Goal: Task Accomplishment & Management: Use online tool/utility

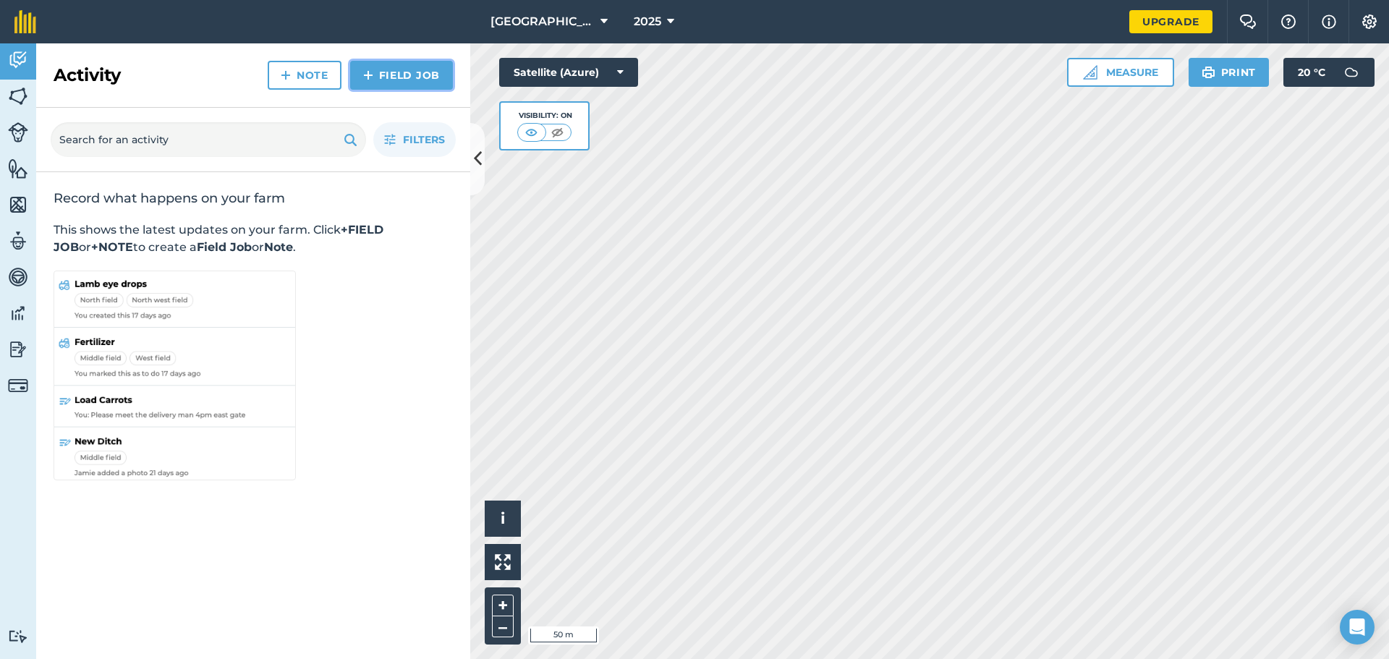
click at [412, 74] on link "Field Job" at bounding box center [401, 75] width 103 height 29
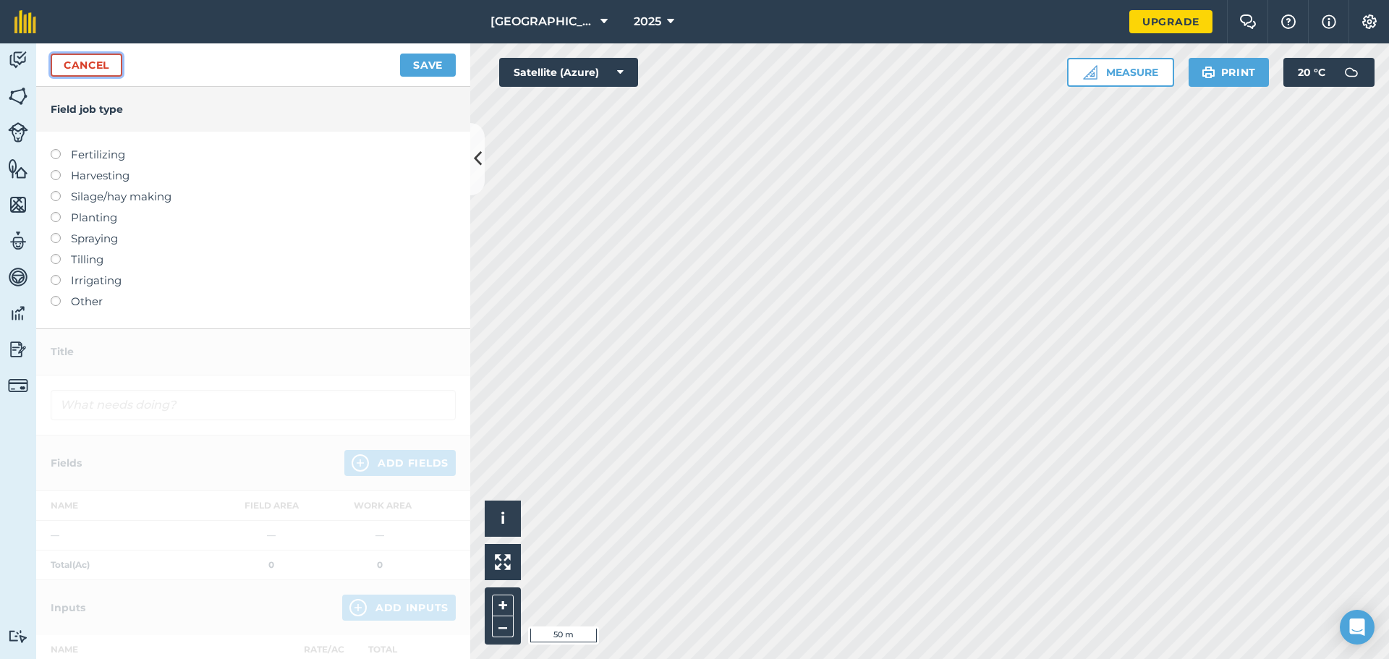
click at [82, 73] on link "Cancel" at bounding box center [87, 65] width 72 height 23
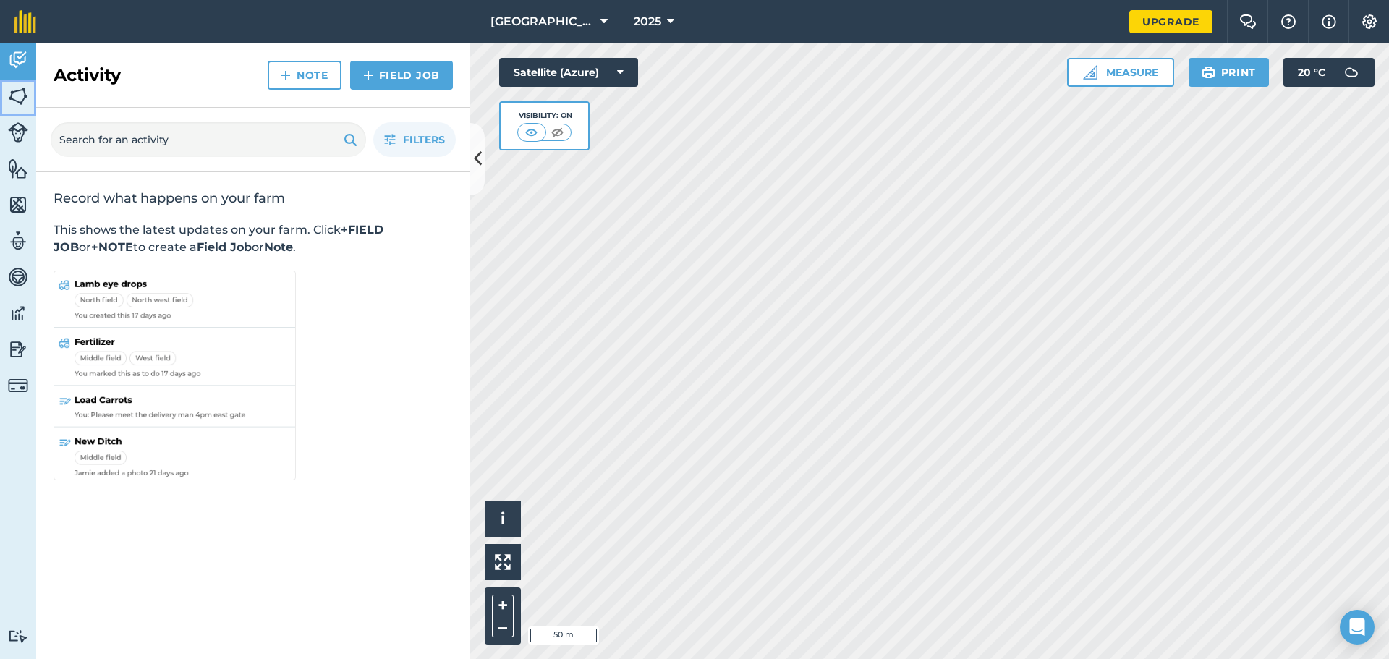
click at [20, 103] on img at bounding box center [18, 96] width 20 height 22
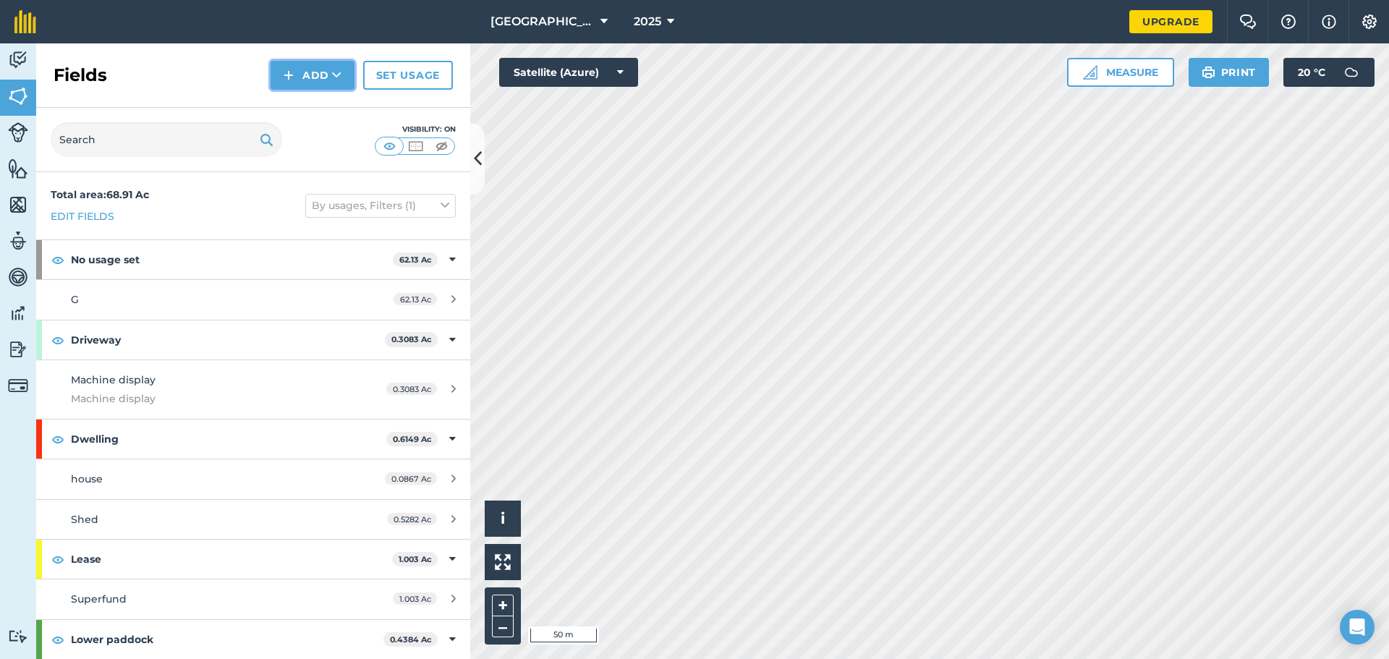
click at [294, 76] on img at bounding box center [289, 75] width 10 height 17
click at [320, 106] on link "Draw" at bounding box center [313, 108] width 80 height 32
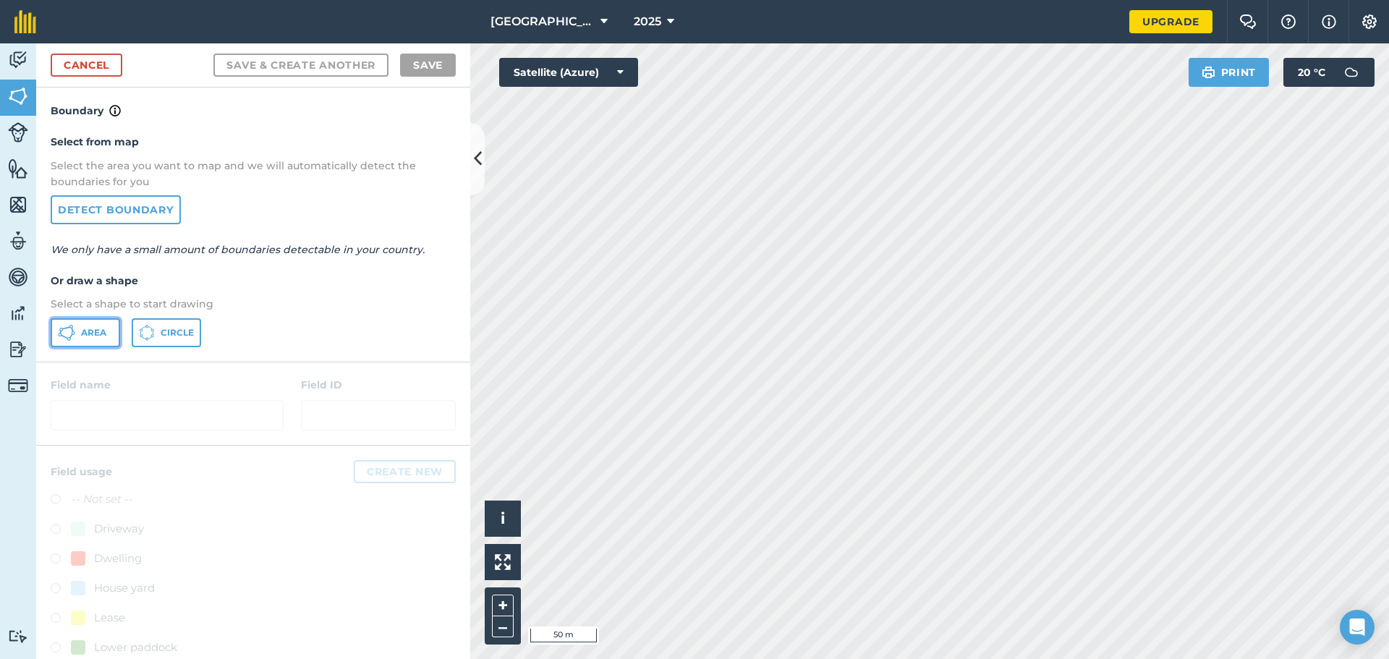
click at [88, 325] on button "Area" at bounding box center [85, 332] width 69 height 29
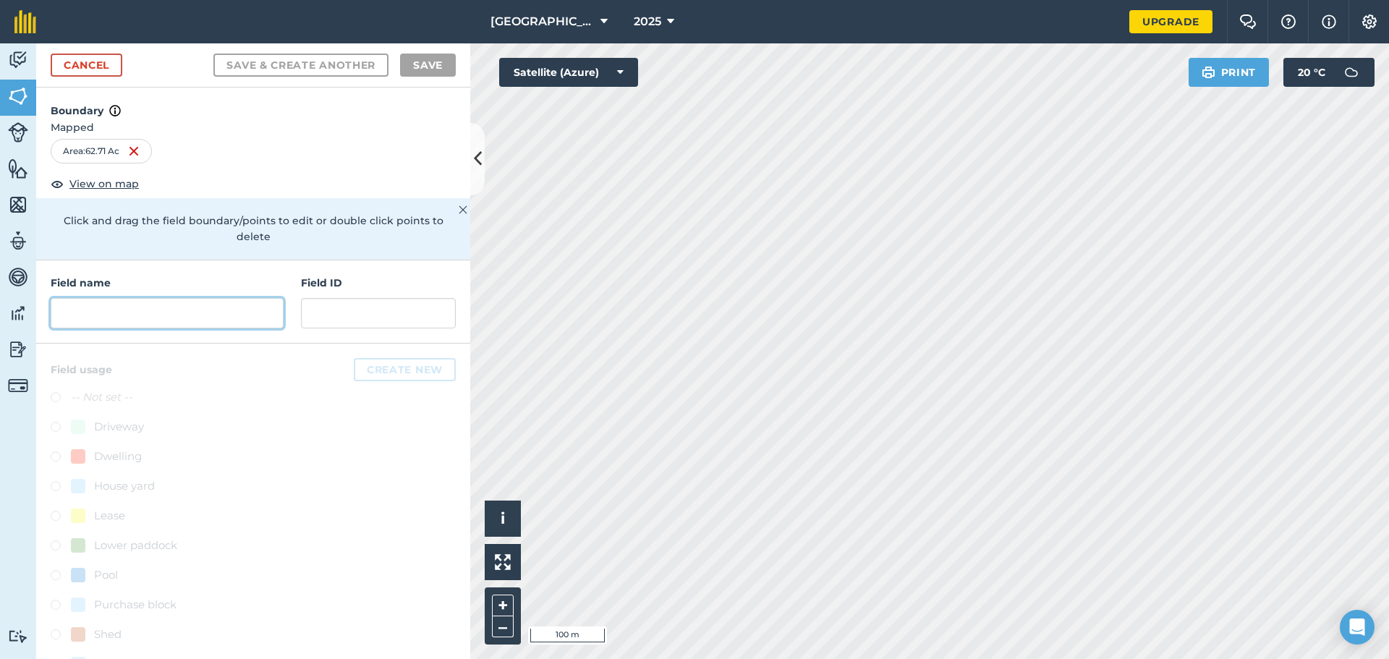
click at [165, 315] on input "text" at bounding box center [167, 313] width 233 height 30
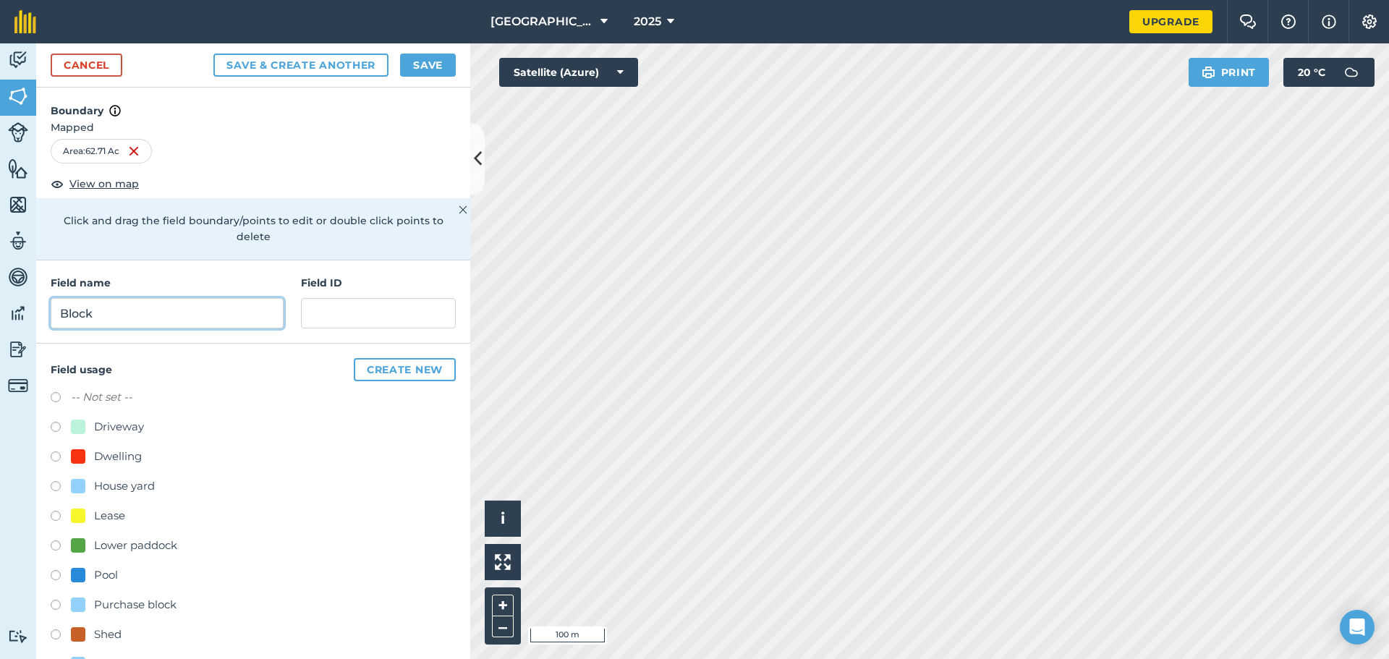
type input "Block"
click at [339, 316] on input "text" at bounding box center [378, 313] width 155 height 30
type input "Block"
click at [429, 53] on div "Cancel Save & Create Another Save" at bounding box center [253, 65] width 434 height 44
click at [429, 61] on button "Save" at bounding box center [428, 65] width 56 height 23
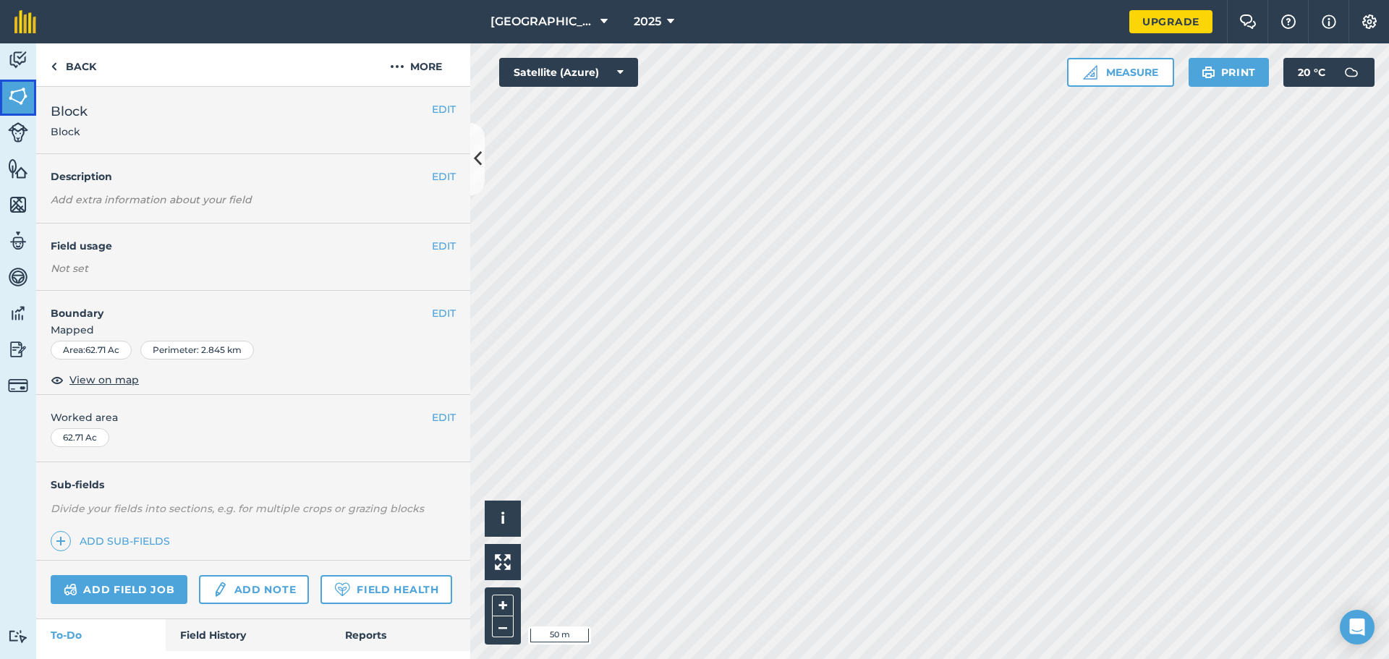
click at [24, 98] on img at bounding box center [18, 96] width 20 height 22
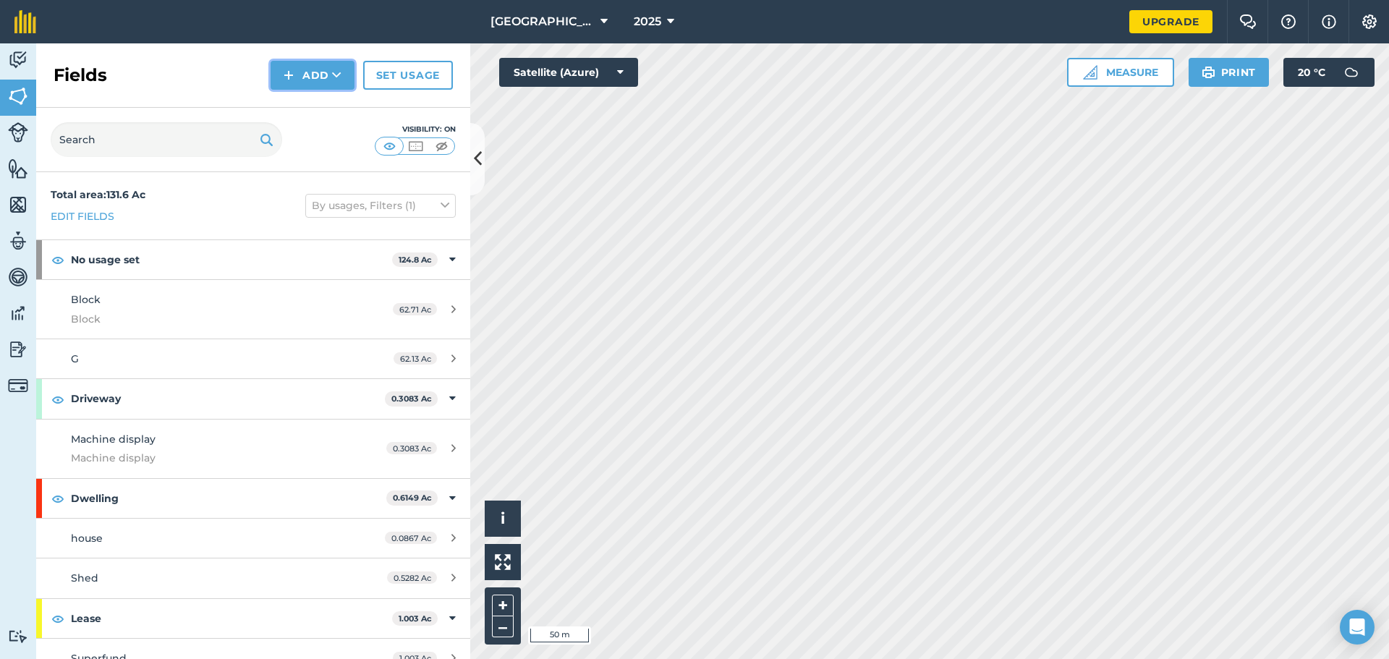
click at [333, 76] on icon at bounding box center [336, 75] width 9 height 14
click at [325, 110] on link "Draw" at bounding box center [313, 108] width 80 height 32
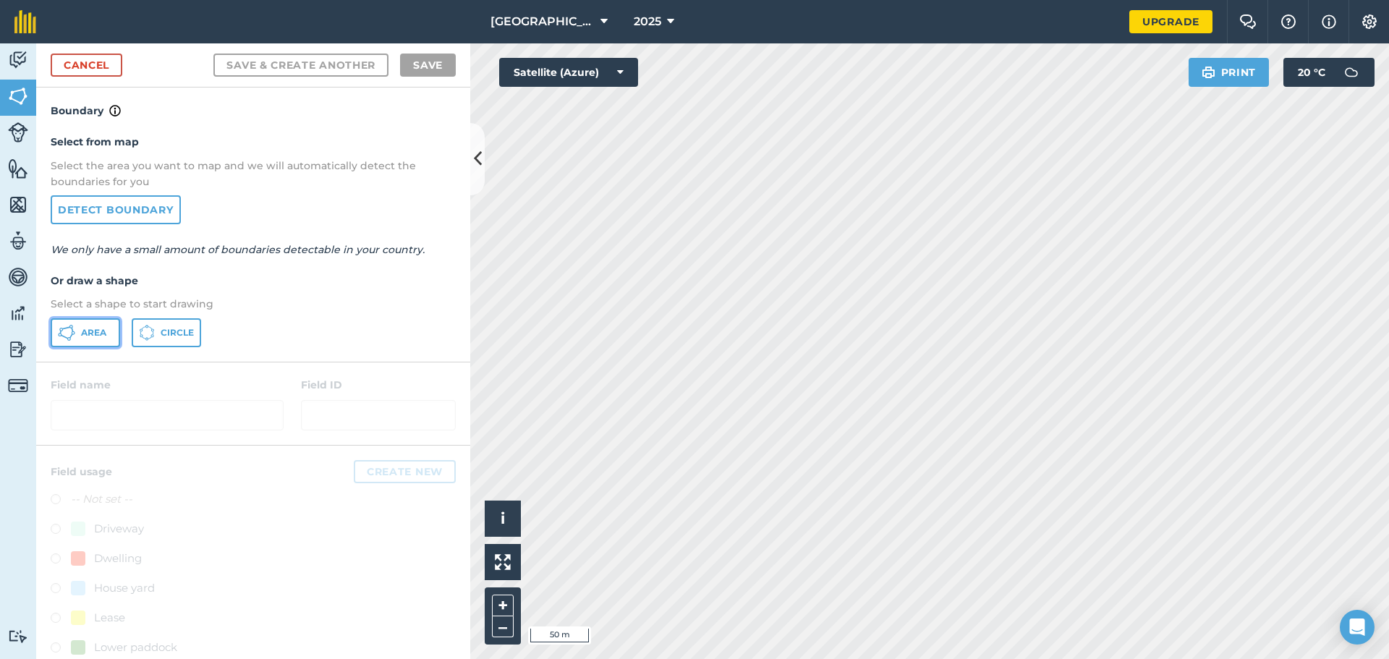
click at [77, 333] on button "Area" at bounding box center [85, 332] width 69 height 29
click at [469, 267] on div "Activity Fields Livestock Features Maps Team Vehicles Data Reporting Billing Tu…" at bounding box center [694, 351] width 1389 height 616
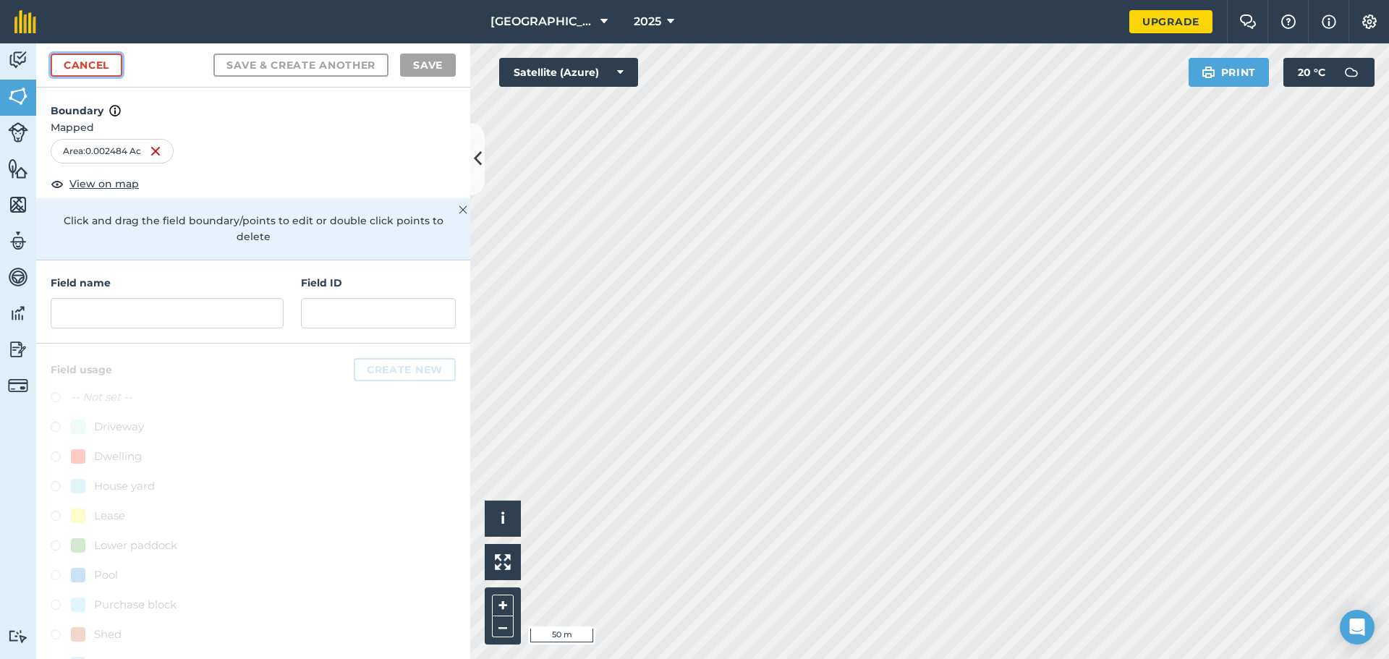
click at [100, 70] on link "Cancel" at bounding box center [87, 65] width 72 height 23
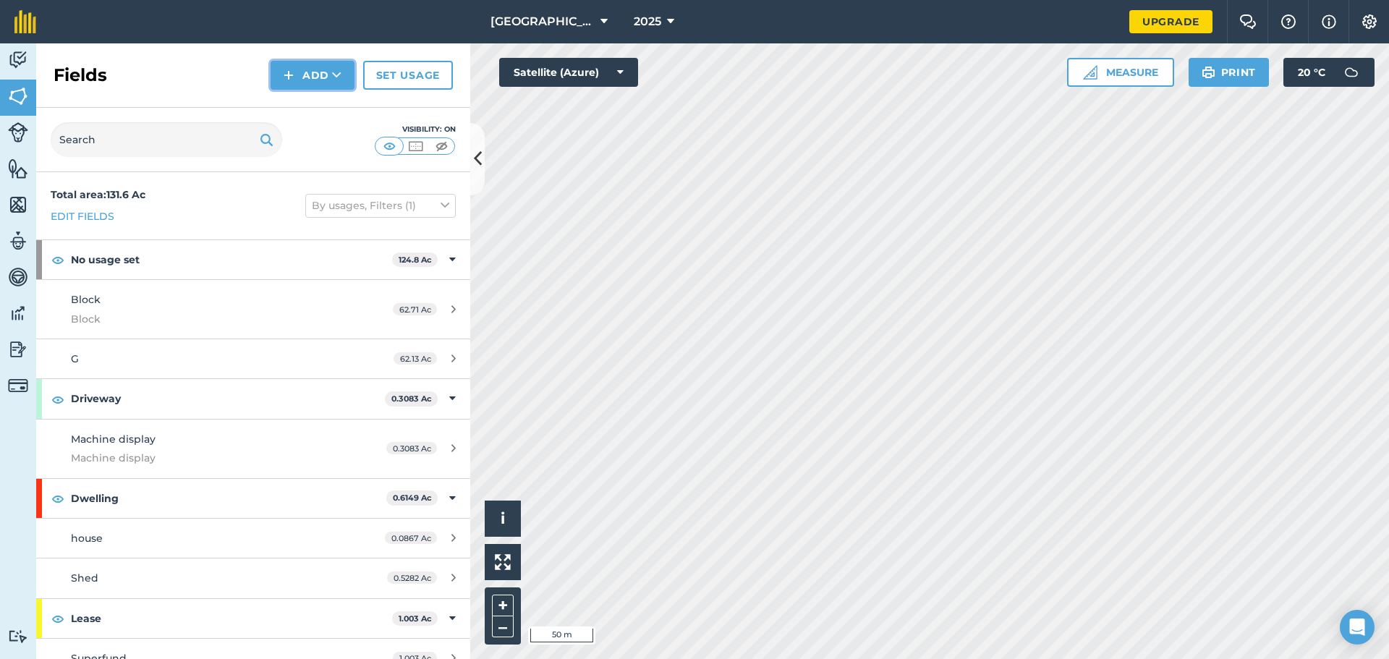
click at [305, 81] on button "Add" at bounding box center [313, 75] width 84 height 29
click at [312, 111] on link "Draw" at bounding box center [313, 108] width 80 height 32
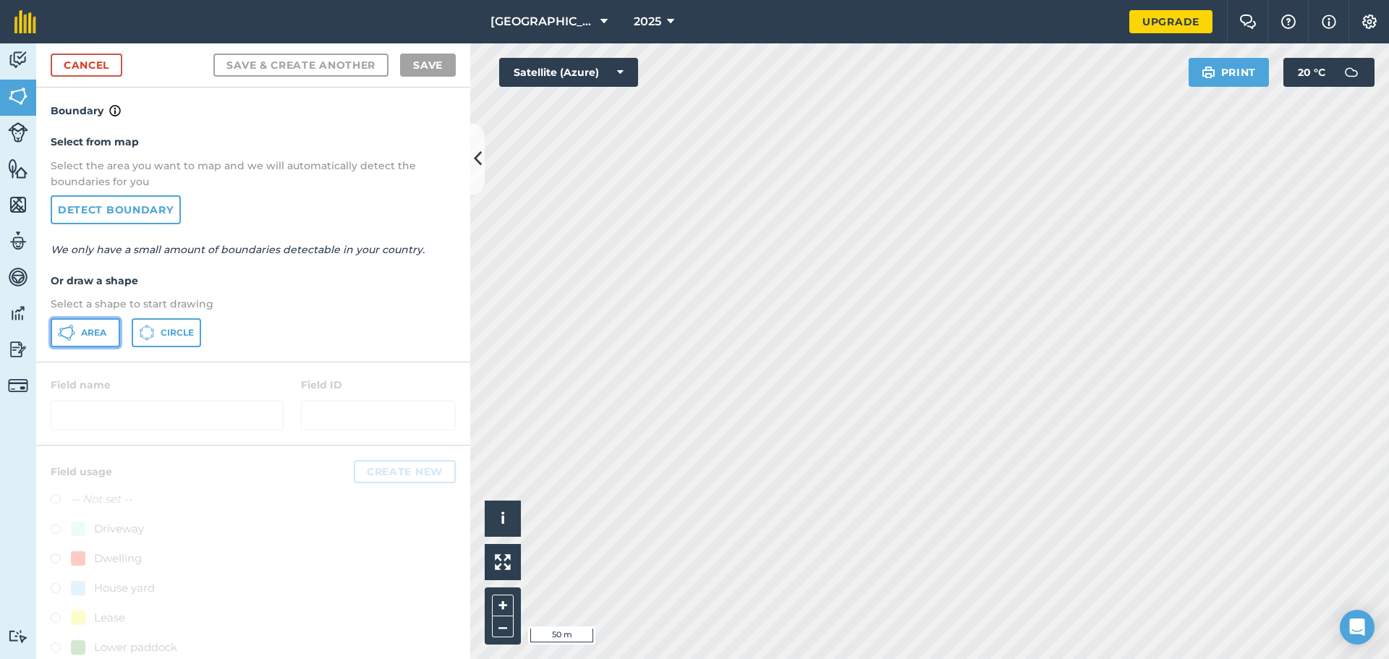
click at [96, 329] on span "Area" at bounding box center [93, 333] width 25 height 12
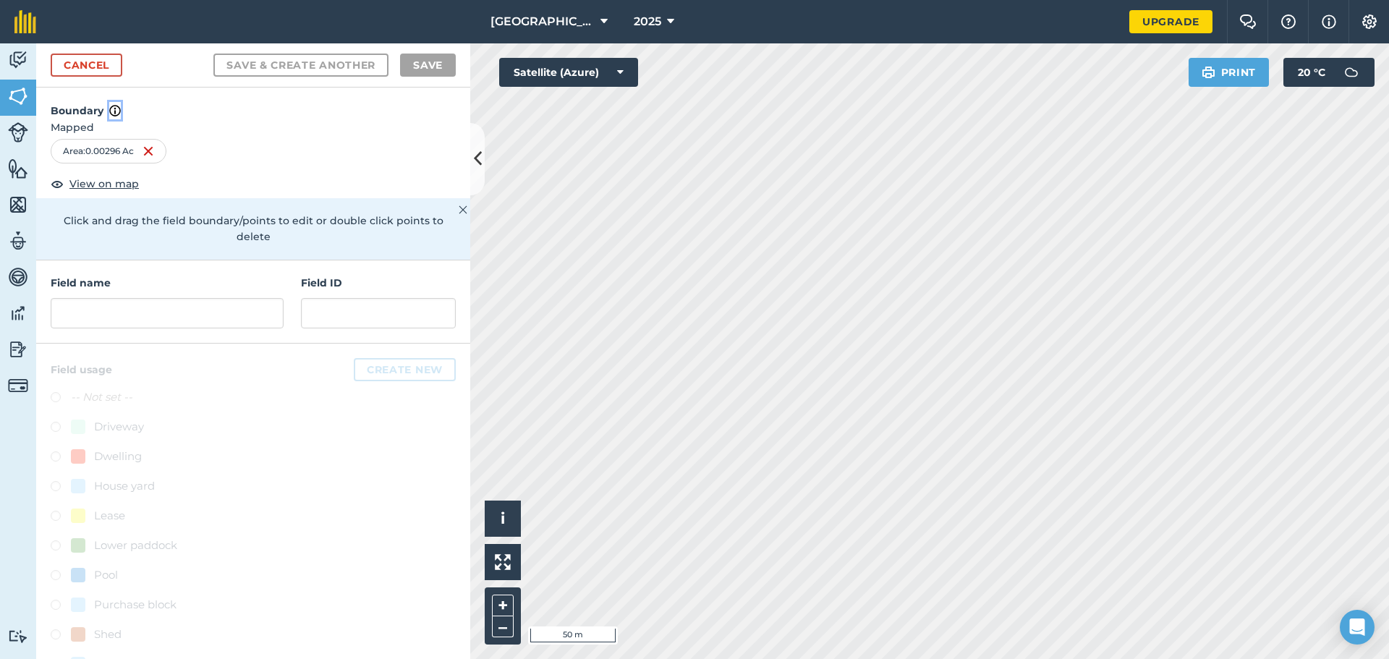
click at [116, 110] on img at bounding box center [115, 110] width 12 height 17
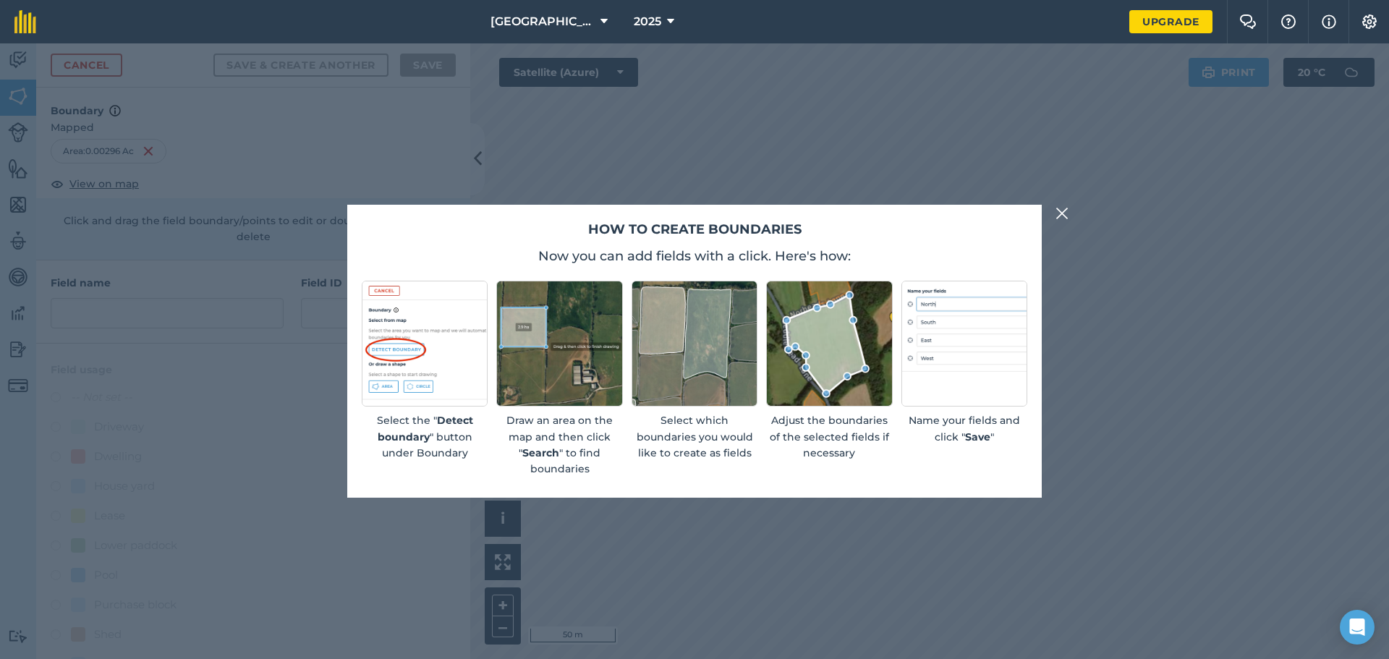
click at [1060, 213] on img at bounding box center [1061, 213] width 13 height 17
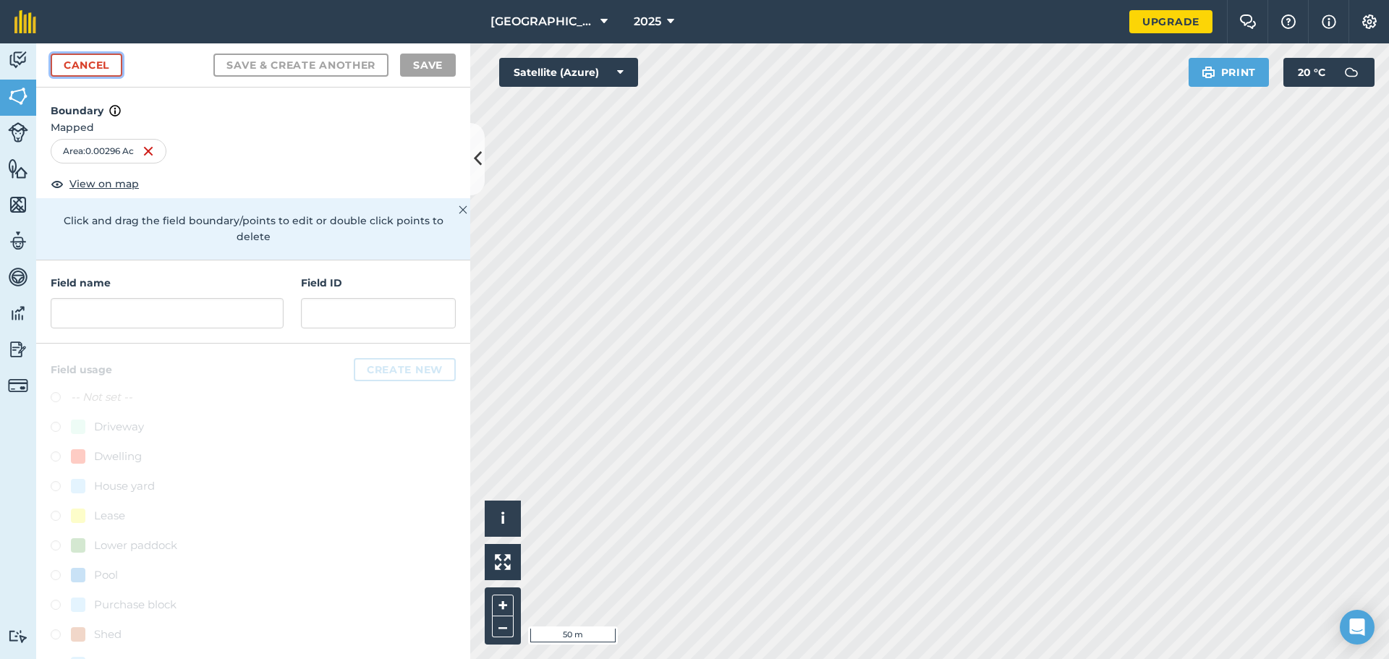
click at [102, 65] on link "Cancel" at bounding box center [87, 65] width 72 height 23
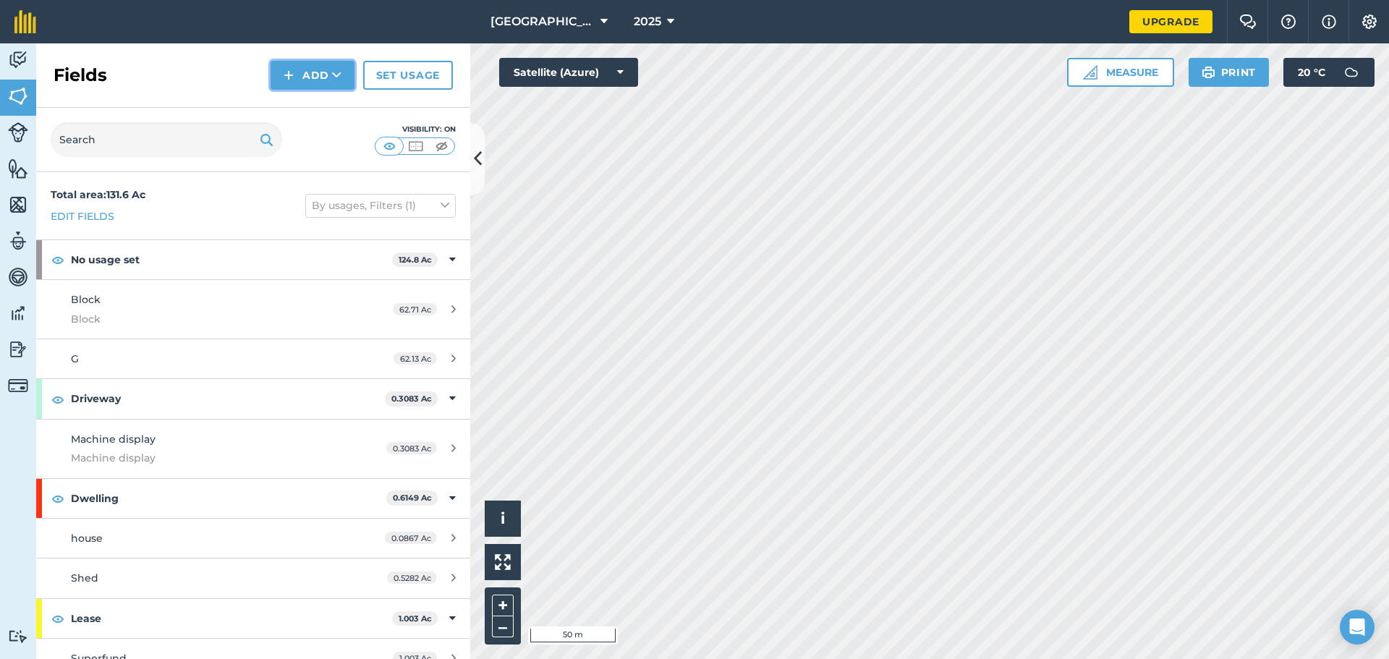
click at [310, 78] on button "Add" at bounding box center [313, 75] width 84 height 29
click at [310, 109] on link "Draw" at bounding box center [313, 108] width 80 height 32
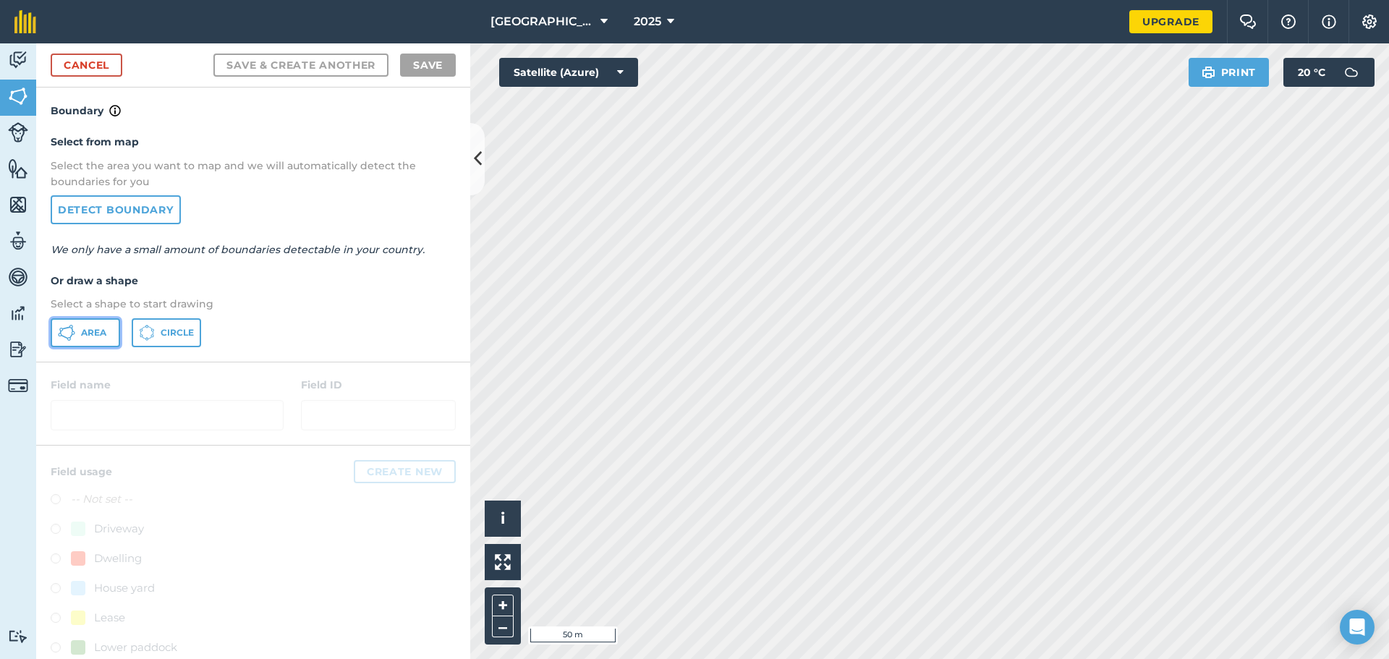
click at [90, 324] on button "Area" at bounding box center [85, 332] width 69 height 29
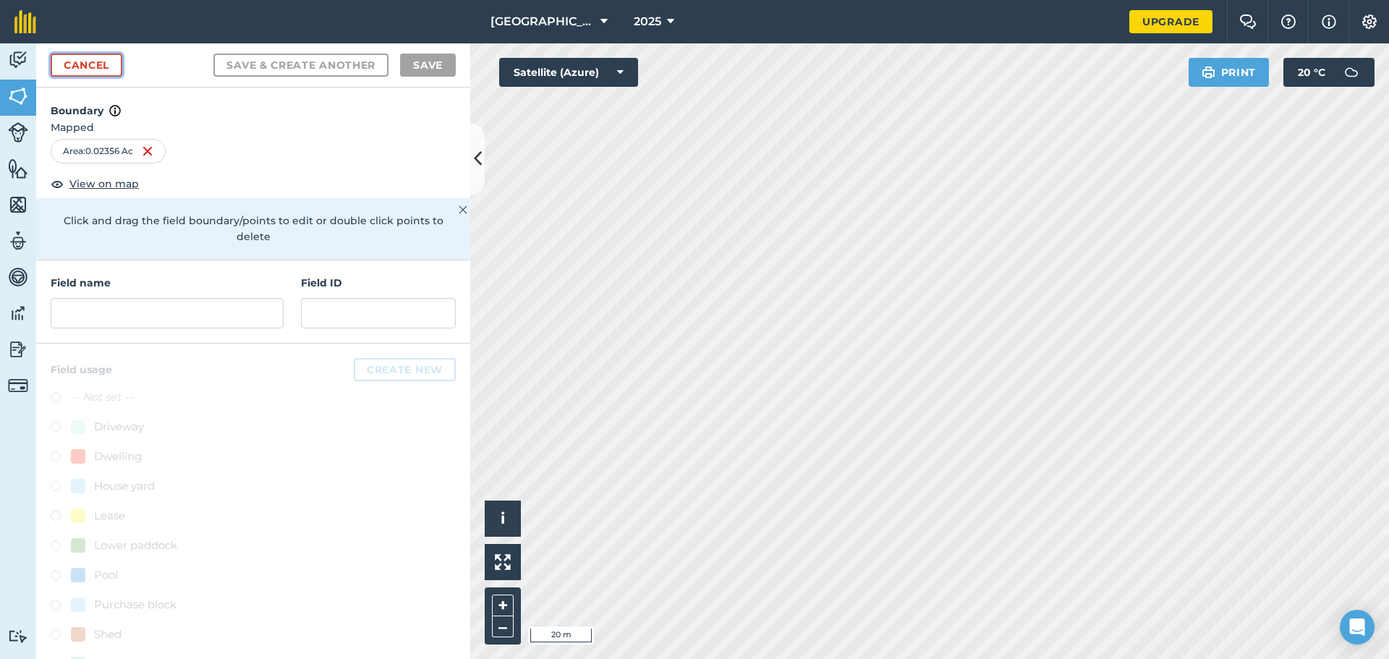
click at [67, 65] on link "Cancel" at bounding box center [87, 65] width 72 height 23
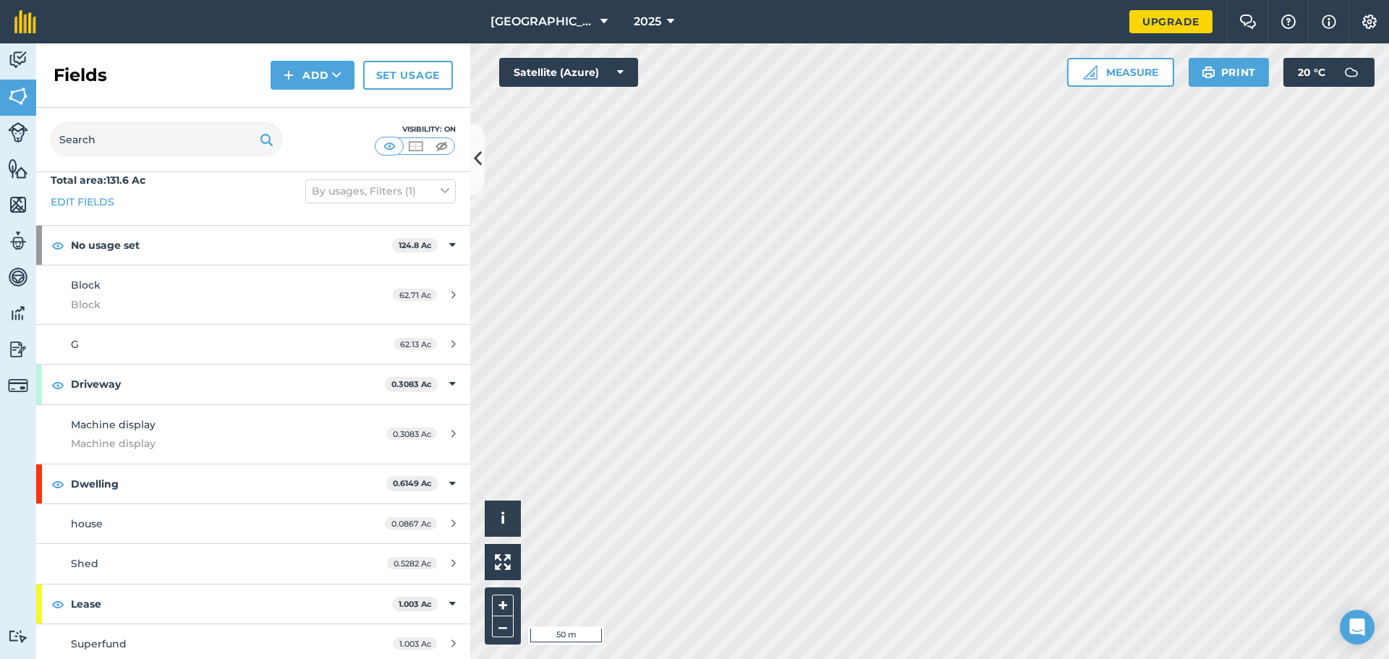
scroll to position [18, 0]
click at [316, 85] on button "Add" at bounding box center [313, 75] width 84 height 29
click at [310, 106] on link "Draw" at bounding box center [313, 108] width 80 height 32
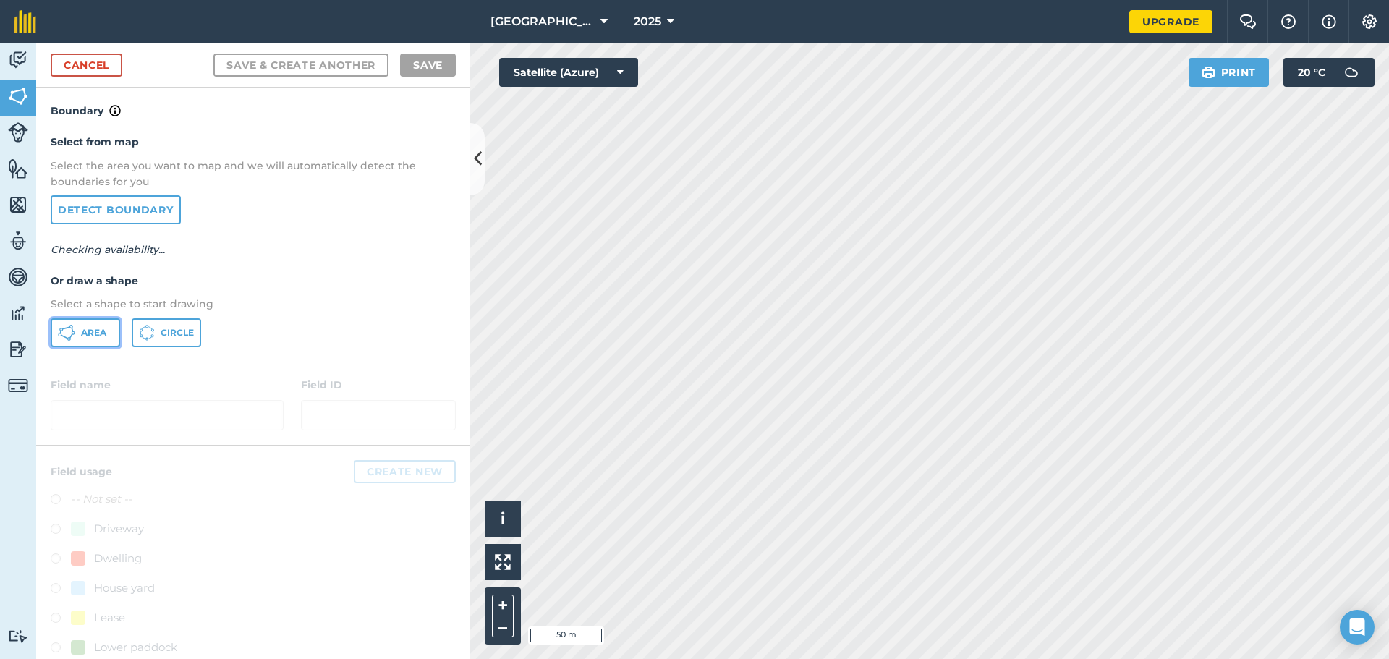
click at [90, 341] on button "Area" at bounding box center [85, 332] width 69 height 29
